Goal: Information Seeking & Learning: Find specific fact

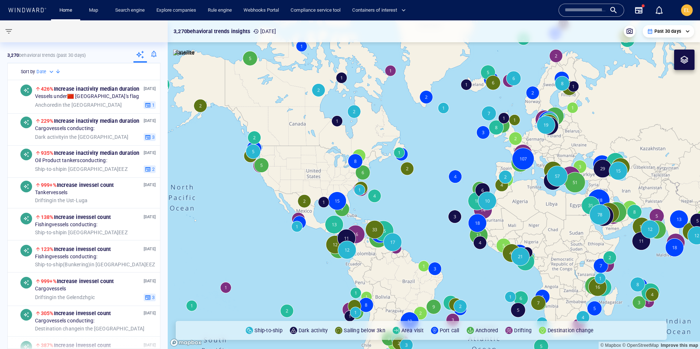
click at [608, 9] on div at bounding box center [590, 10] width 53 height 11
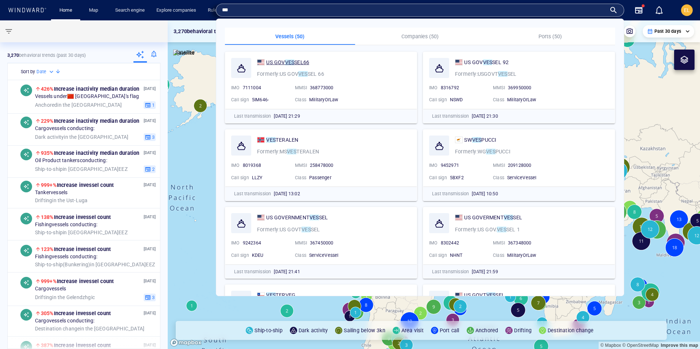
type input "***"
